Goal: Task Accomplishment & Management: Manage account settings

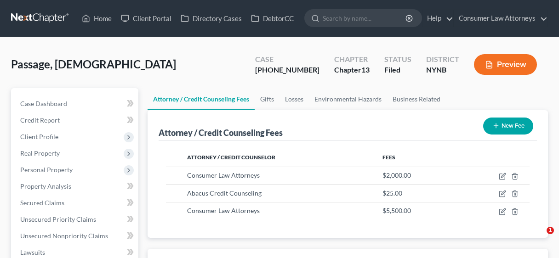
select select "2"
click at [150, 18] on link "Client Portal" at bounding box center [146, 18] width 60 height 17
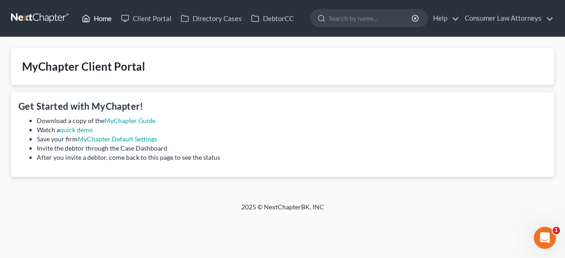
click at [104, 18] on link "Home" at bounding box center [96, 18] width 39 height 17
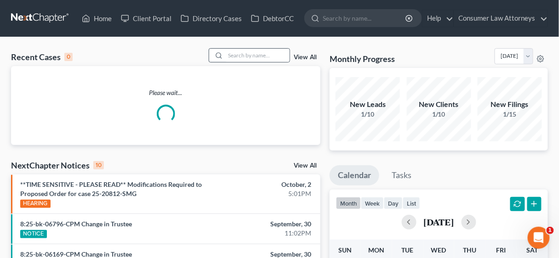
click at [248, 48] on div at bounding box center [250, 55] width 82 height 14
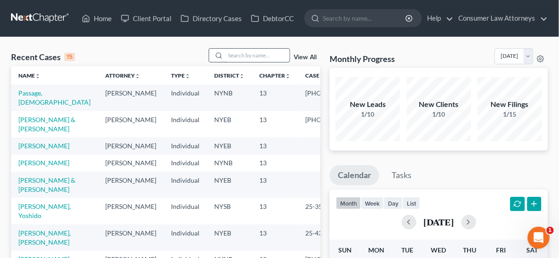
click at [246, 56] on input "search" at bounding box center [257, 55] width 64 height 13
type input "b"
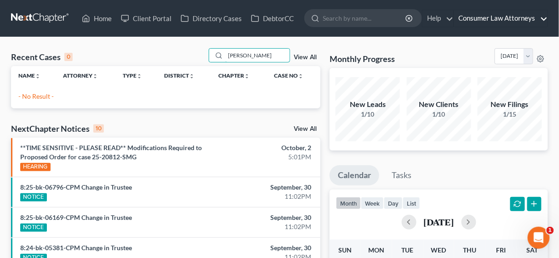
type input "[PERSON_NAME]"
click at [478, 13] on link "Consumer Law Attorneys" at bounding box center [500, 18] width 93 height 17
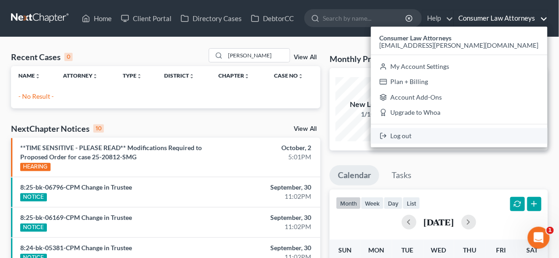
click at [498, 135] on link "Log out" at bounding box center [459, 136] width 177 height 16
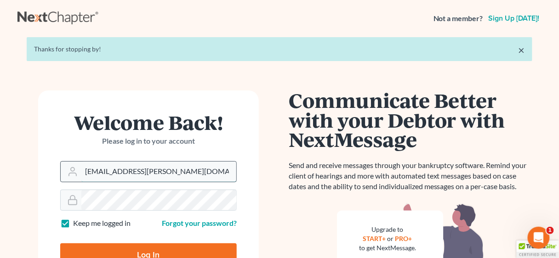
drag, startPoint x: 148, startPoint y: 176, endPoint x: 61, endPoint y: 174, distance: 86.9
click at [61, 174] on div "[EMAIL_ADDRESS][PERSON_NAME][DOMAIN_NAME]" at bounding box center [148, 171] width 177 height 21
type input "[EMAIL_ADDRESS][DOMAIN_NAME]"
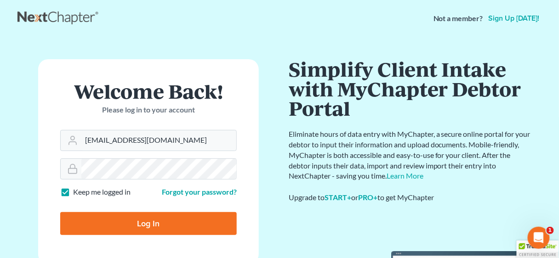
click at [152, 228] on input "Log In" at bounding box center [148, 223] width 177 height 23
type input "Thinking..."
